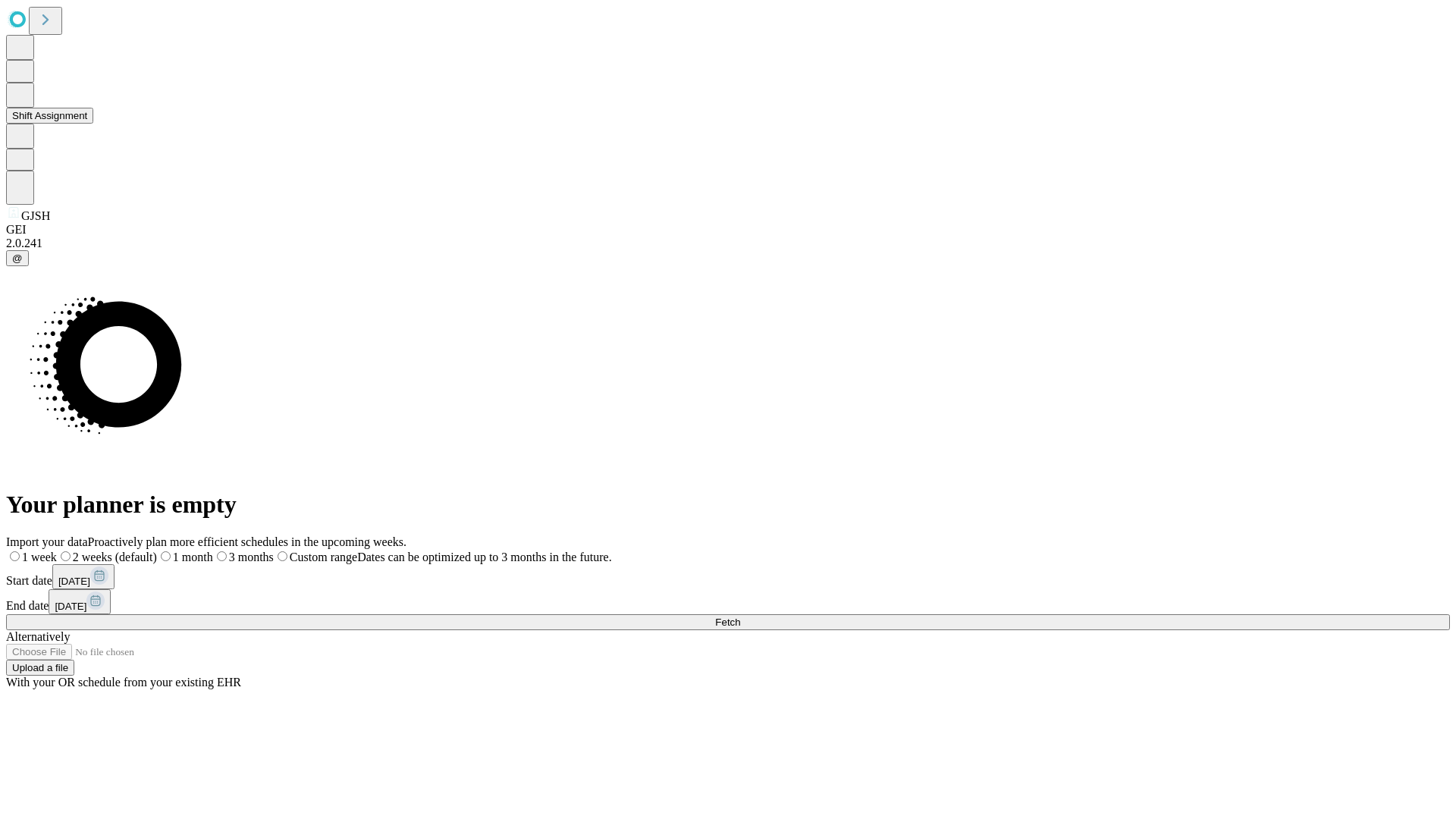
click at [94, 123] on button "Shift Assignment" at bounding box center [49, 115] width 87 height 16
